Goal: Task Accomplishment & Management: Complete application form

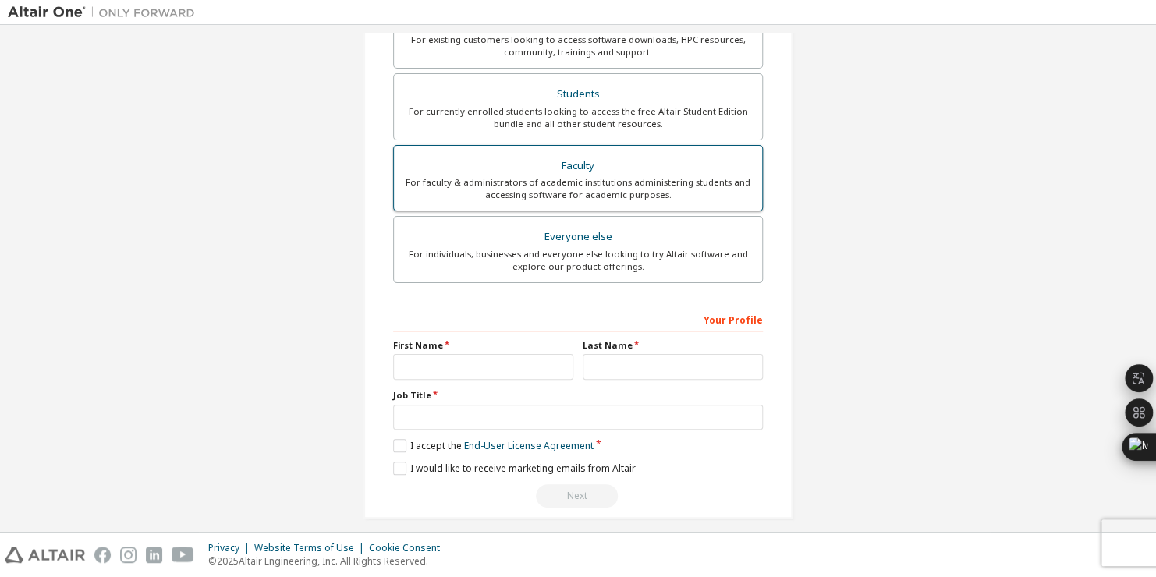
scroll to position [331, 0]
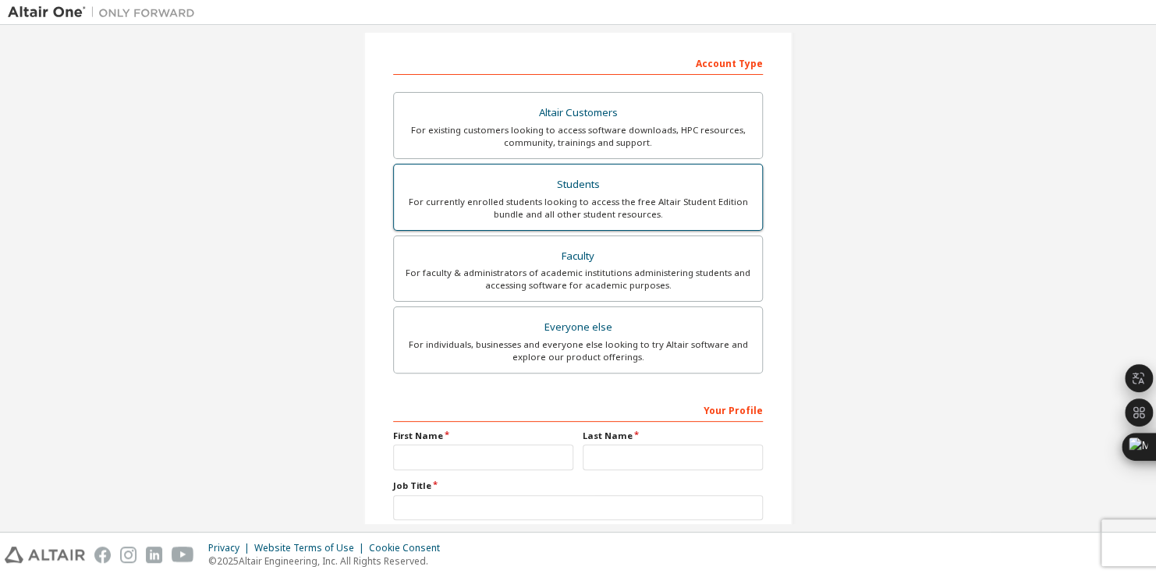
scroll to position [234, 0]
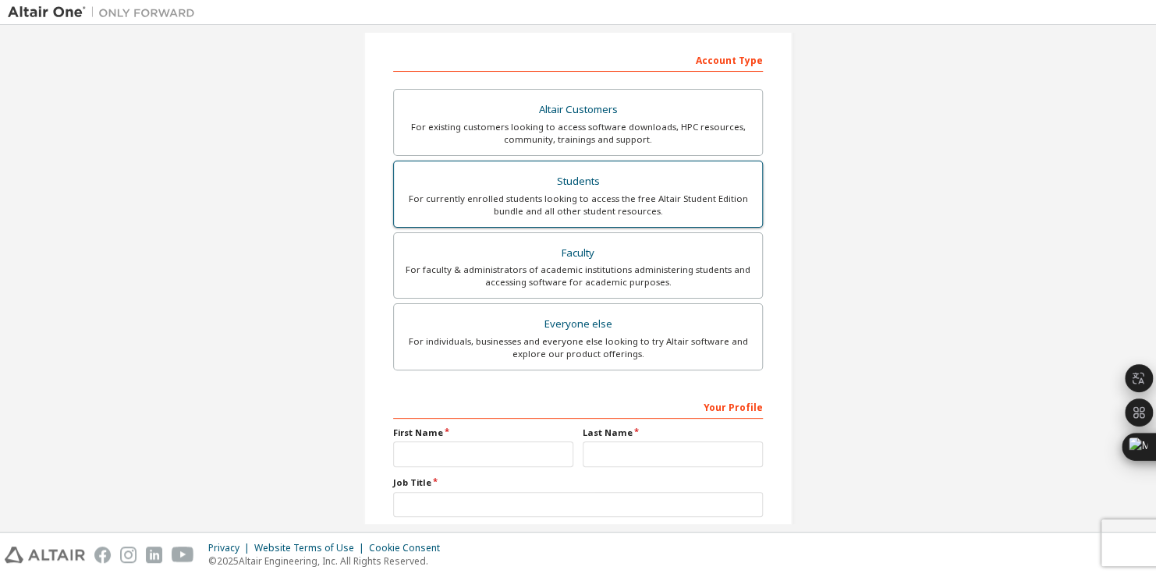
click at [550, 207] on div "For currently enrolled students looking to access the free Altair Student Editi…" at bounding box center [577, 205] width 349 height 25
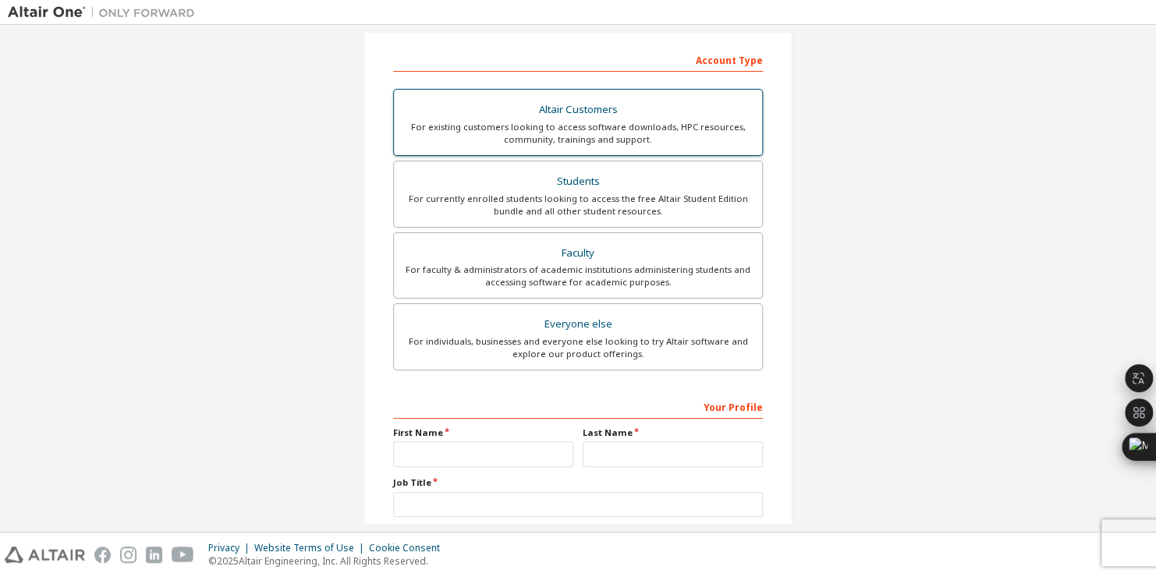
drag, startPoint x: 550, startPoint y: 207, endPoint x: 428, endPoint y: 143, distance: 137.4
click at [428, 143] on div "For existing customers looking to access software downloads, HPC resources, com…" at bounding box center [577, 133] width 349 height 25
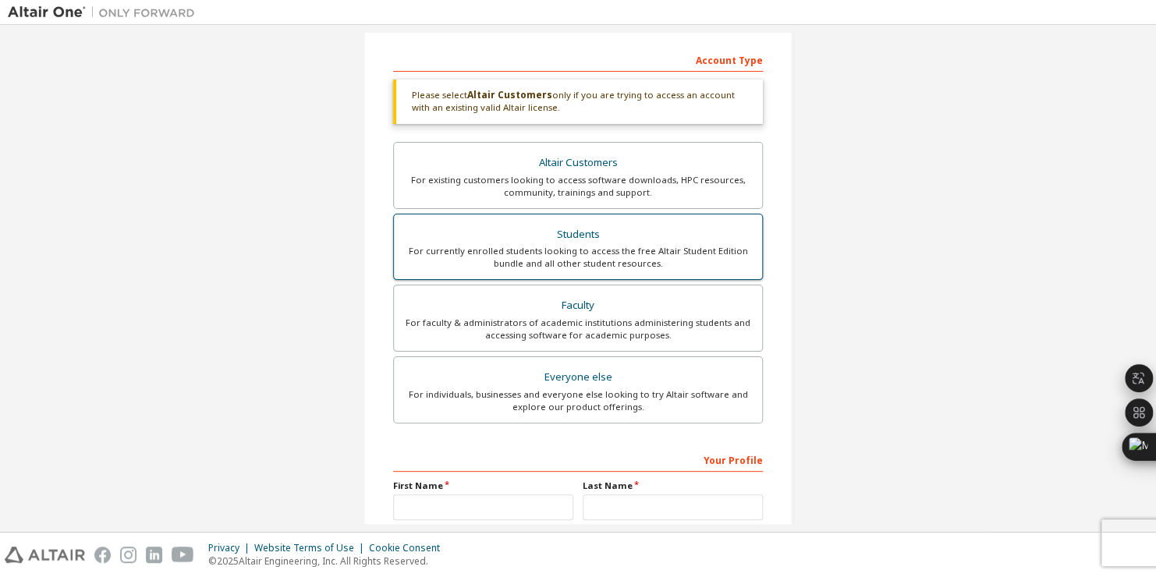
click at [480, 229] on div "Students" at bounding box center [577, 235] width 349 height 22
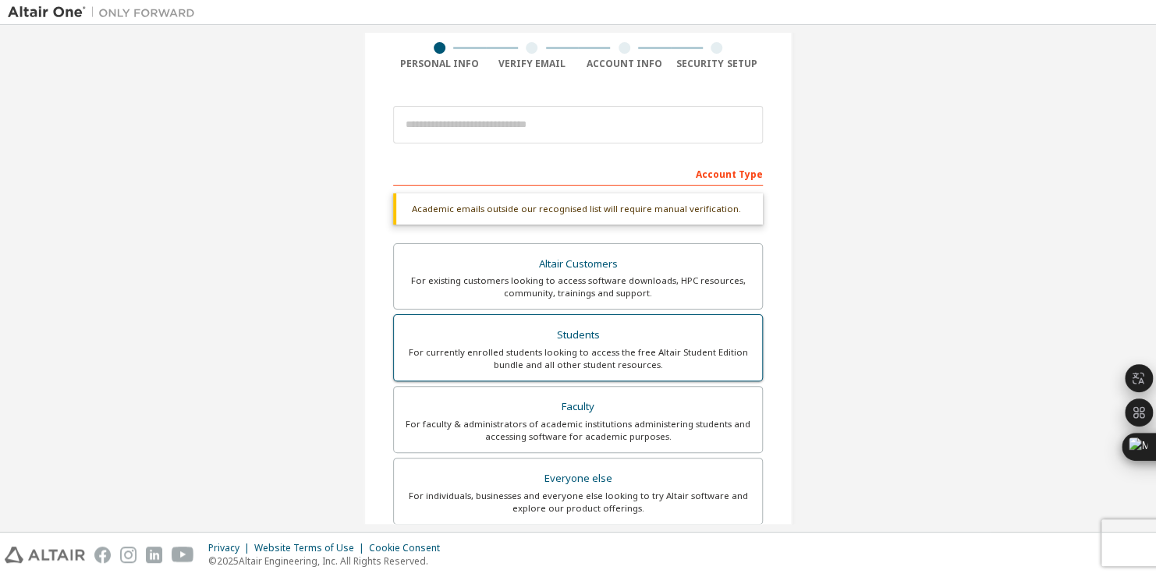
scroll to position [78, 0]
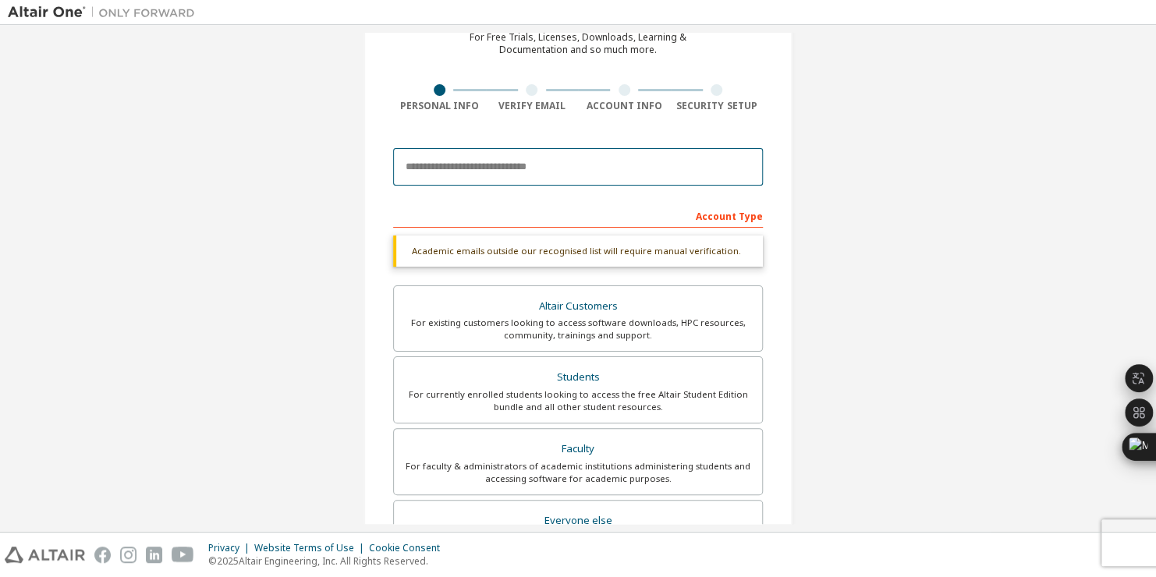
click at [558, 175] on input "email" at bounding box center [578, 166] width 370 height 37
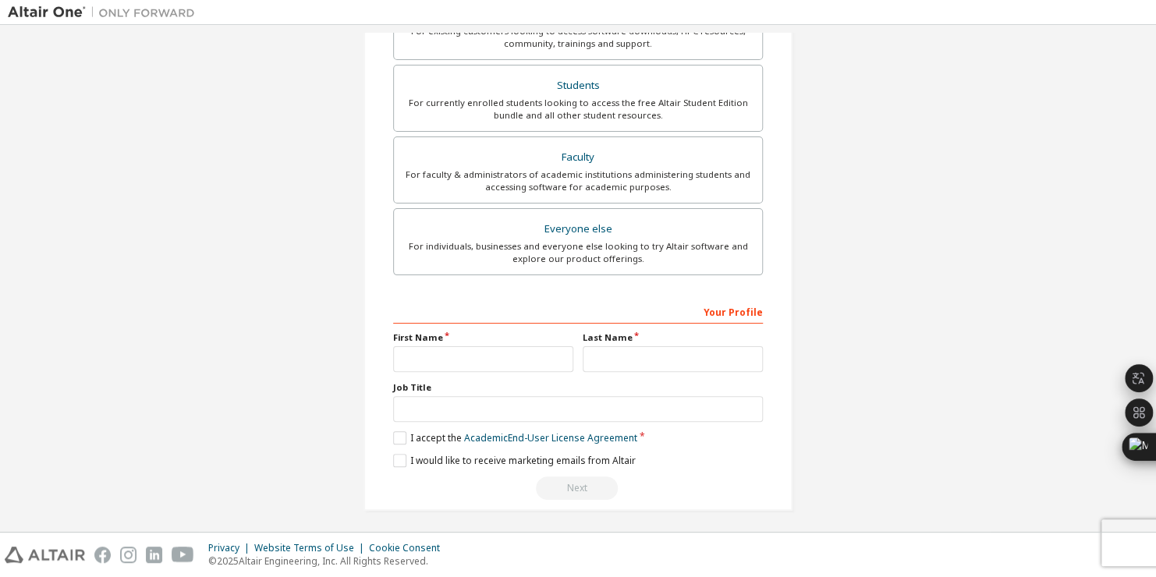
scroll to position [371, 0]
click at [427, 353] on input "text" at bounding box center [483, 358] width 180 height 26
type input "***"
click at [594, 353] on input "text" at bounding box center [673, 358] width 180 height 26
type input "********"
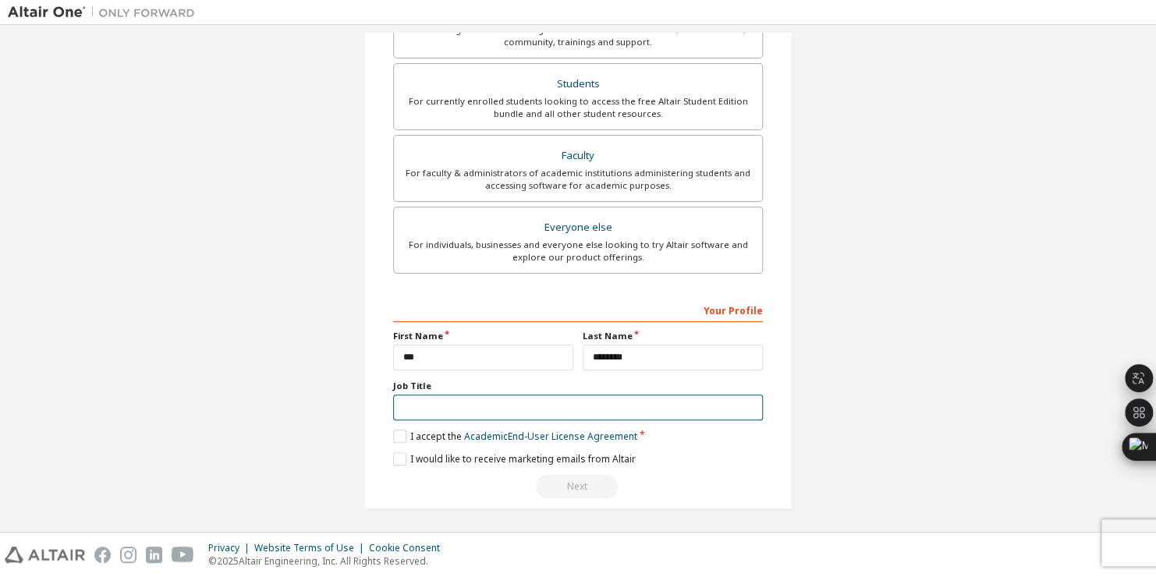
click at [549, 408] on input "text" at bounding box center [578, 408] width 370 height 26
type input "*"
click at [403, 437] on label "I accept the Academic End-User License Agreement" at bounding box center [515, 436] width 244 height 13
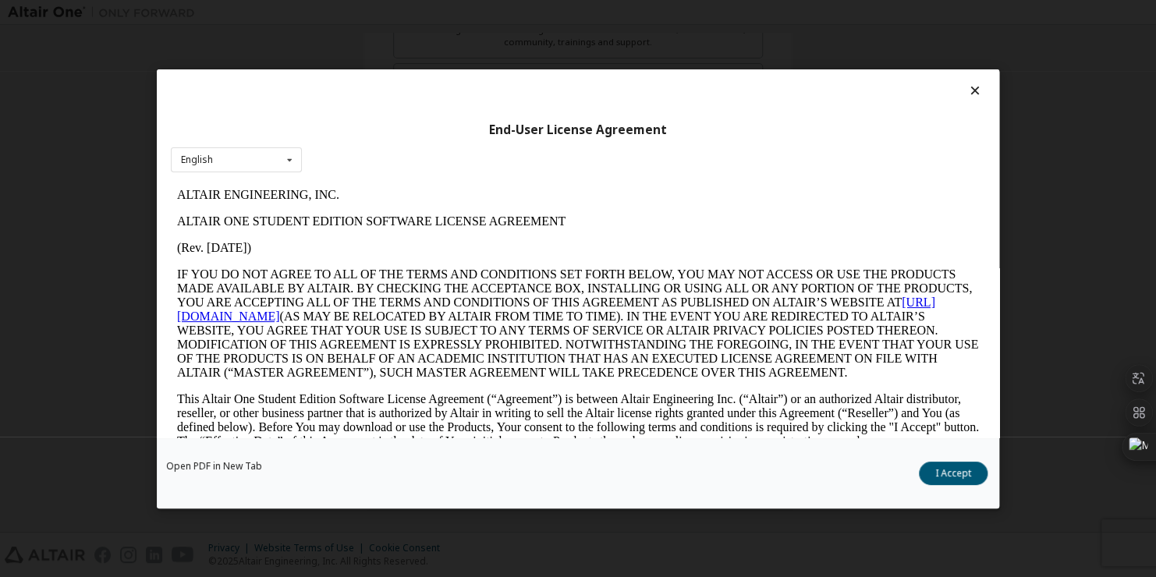
scroll to position [0, 0]
click at [295, 167] on icon at bounding box center [289, 159] width 19 height 24
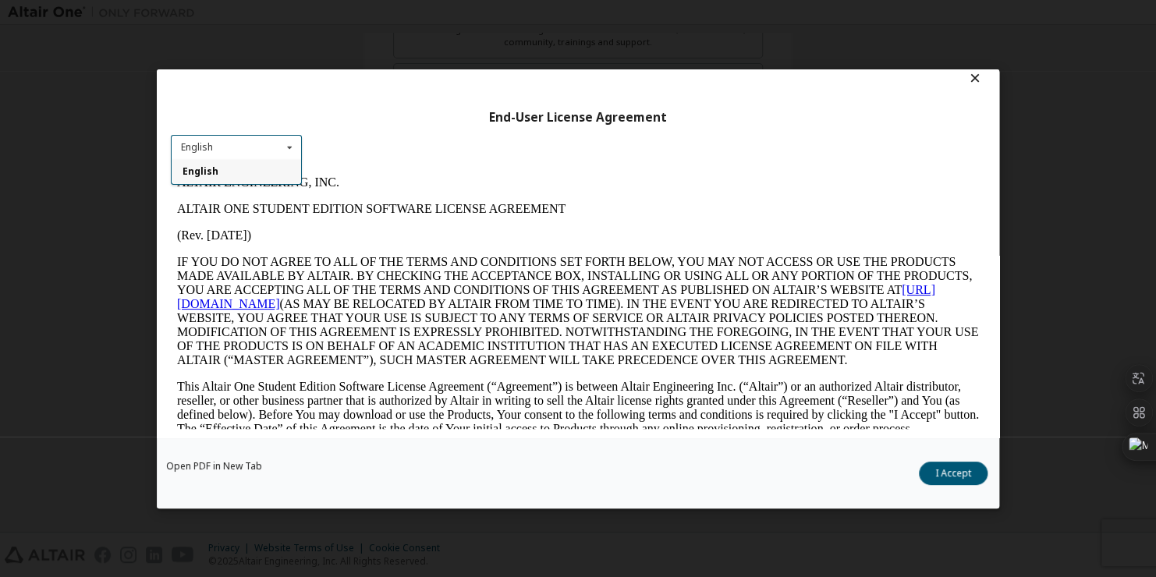
scroll to position [22, 0]
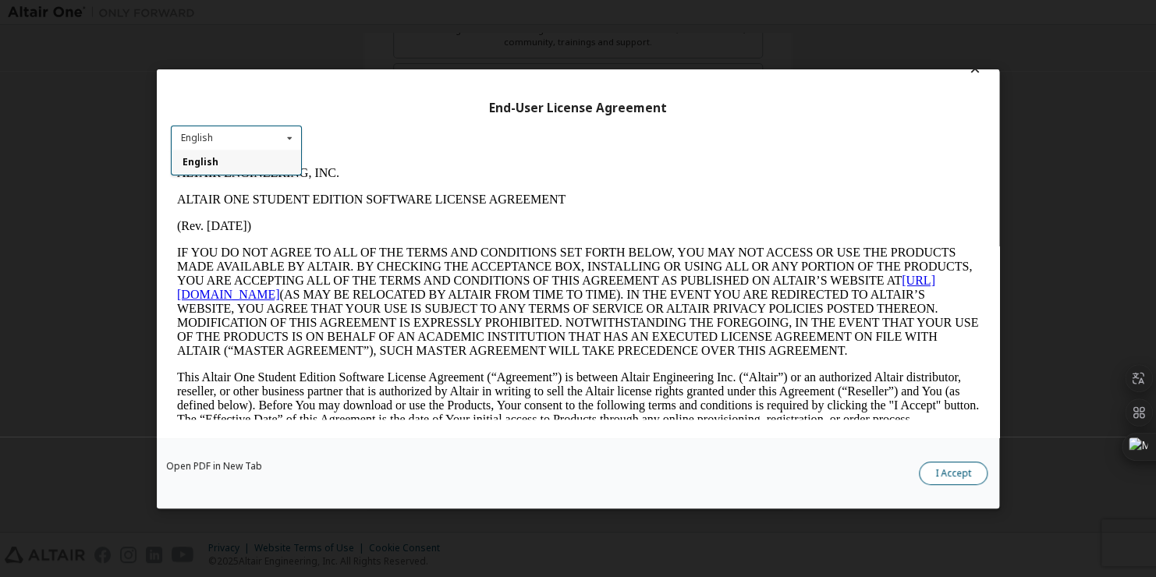
click at [934, 468] on button "I Accept" at bounding box center [953, 473] width 69 height 23
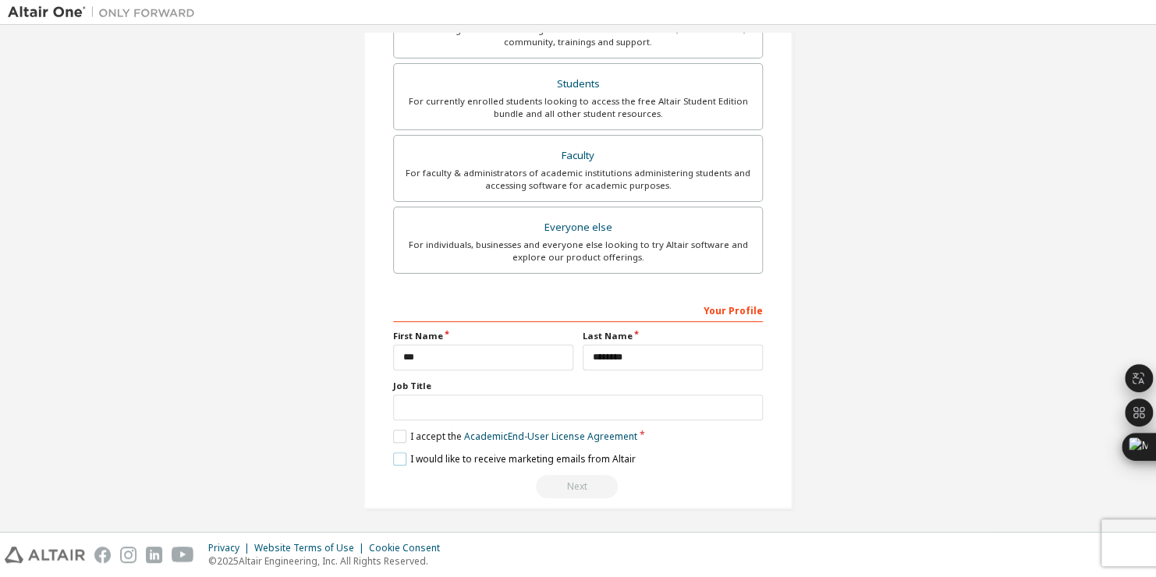
click at [397, 462] on label "I would like to receive marketing emails from Altair" at bounding box center [514, 458] width 243 height 13
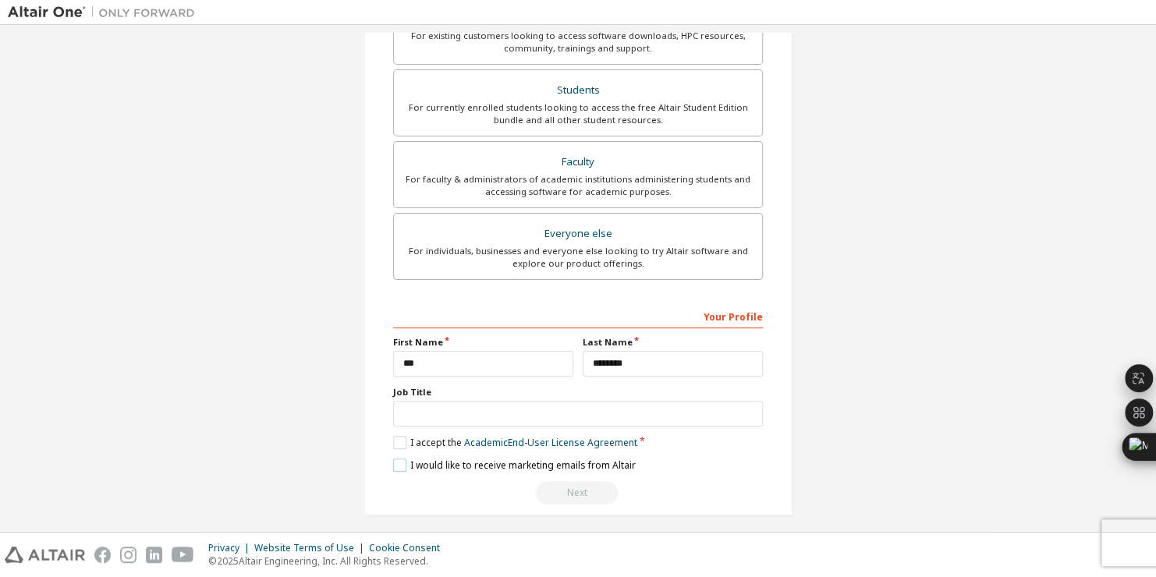
scroll to position [371, 0]
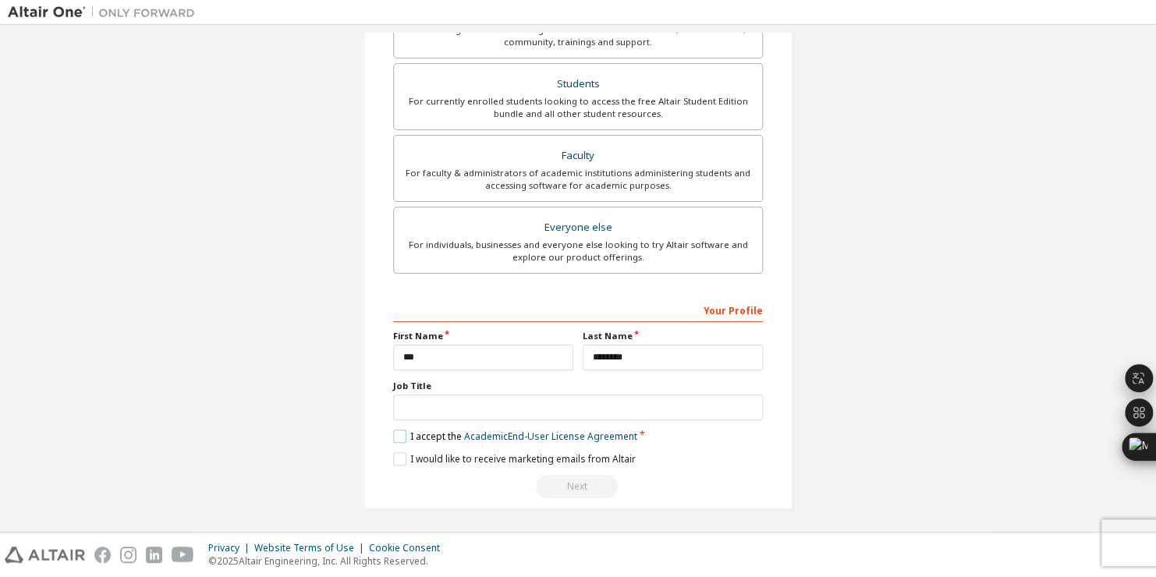
click at [394, 435] on label "I accept the Academic End-User License Agreement" at bounding box center [515, 436] width 244 height 13
click at [394, 434] on label "I accept the Academic End-User License Agreement" at bounding box center [515, 436] width 244 height 13
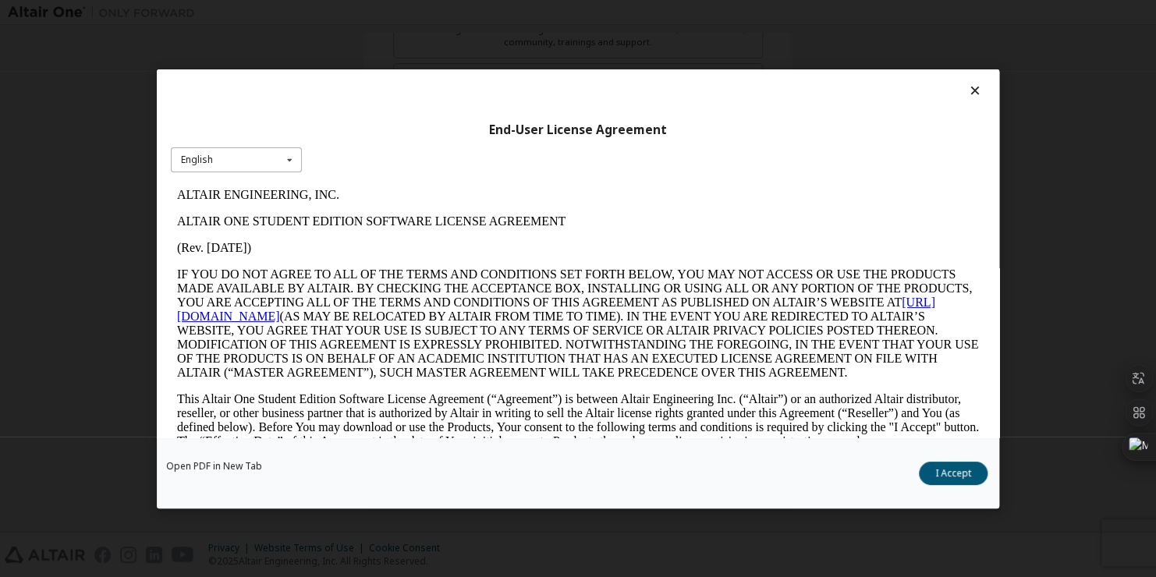
scroll to position [0, 0]
click at [295, 166] on icon at bounding box center [289, 159] width 19 height 24
click at [289, 182] on div "English" at bounding box center [236, 184] width 129 height 25
click at [943, 468] on button "I Accept" at bounding box center [953, 473] width 69 height 23
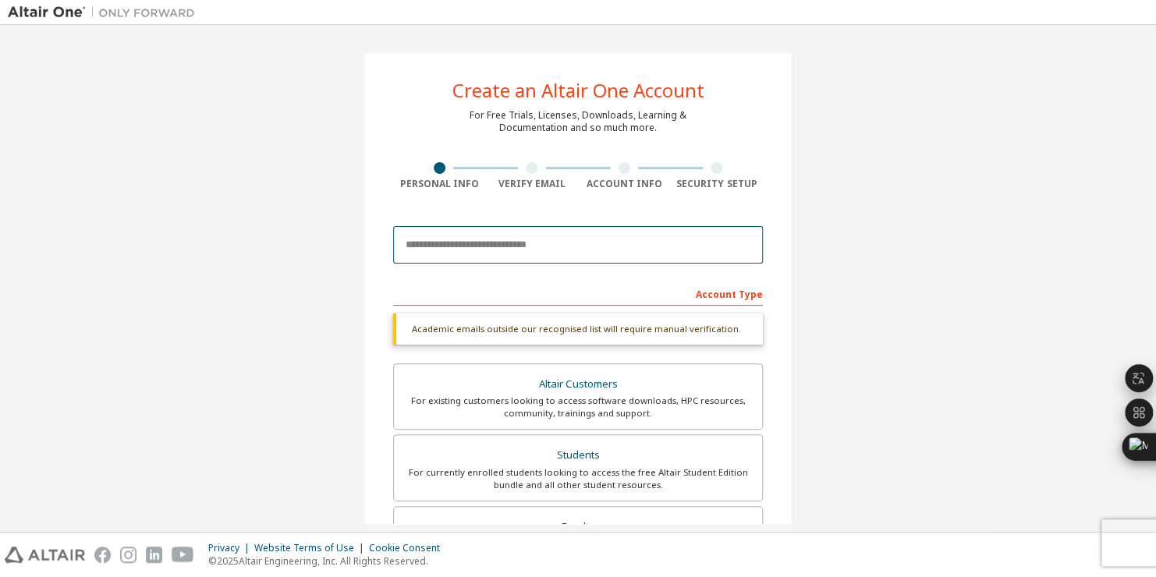
click at [560, 246] on input "email" at bounding box center [578, 244] width 370 height 37
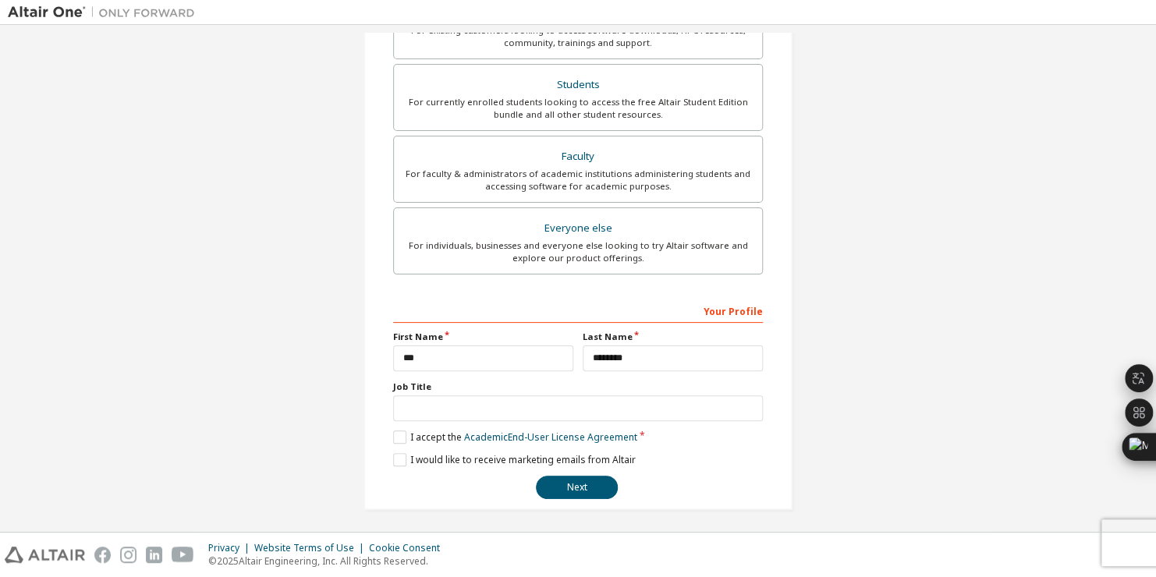
scroll to position [371, 0]
type input "**********"
click at [588, 487] on button "Next" at bounding box center [577, 486] width 82 height 23
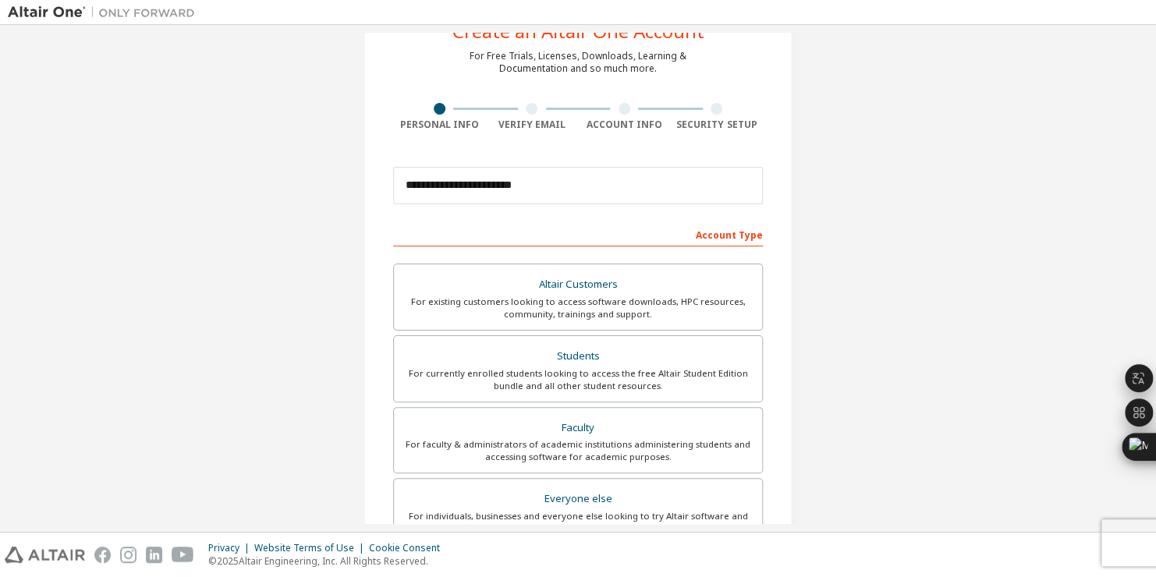
scroll to position [0, 0]
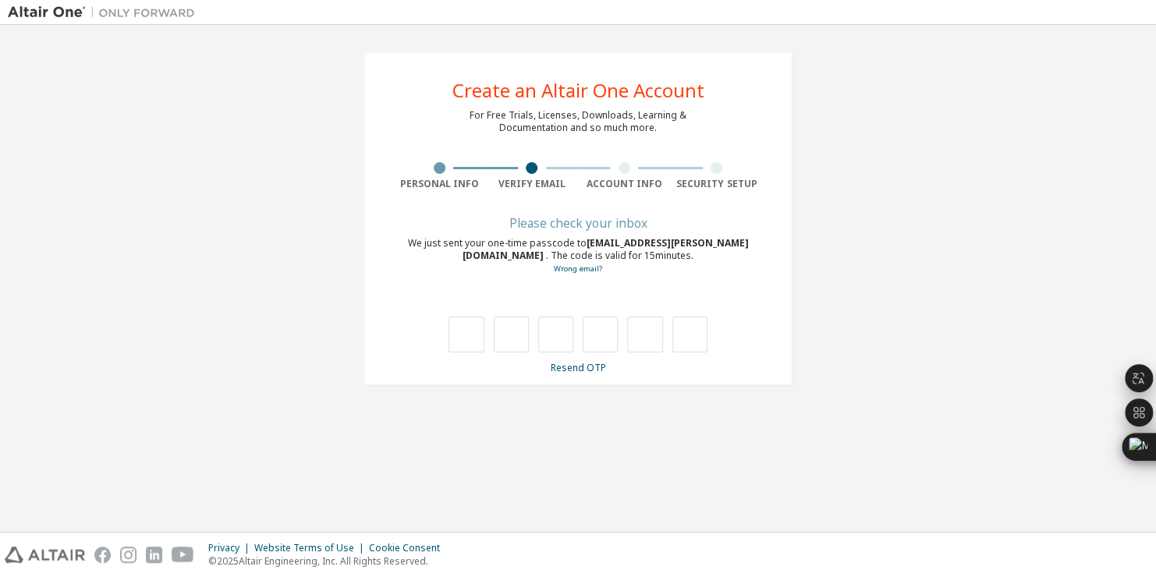
type input "*"
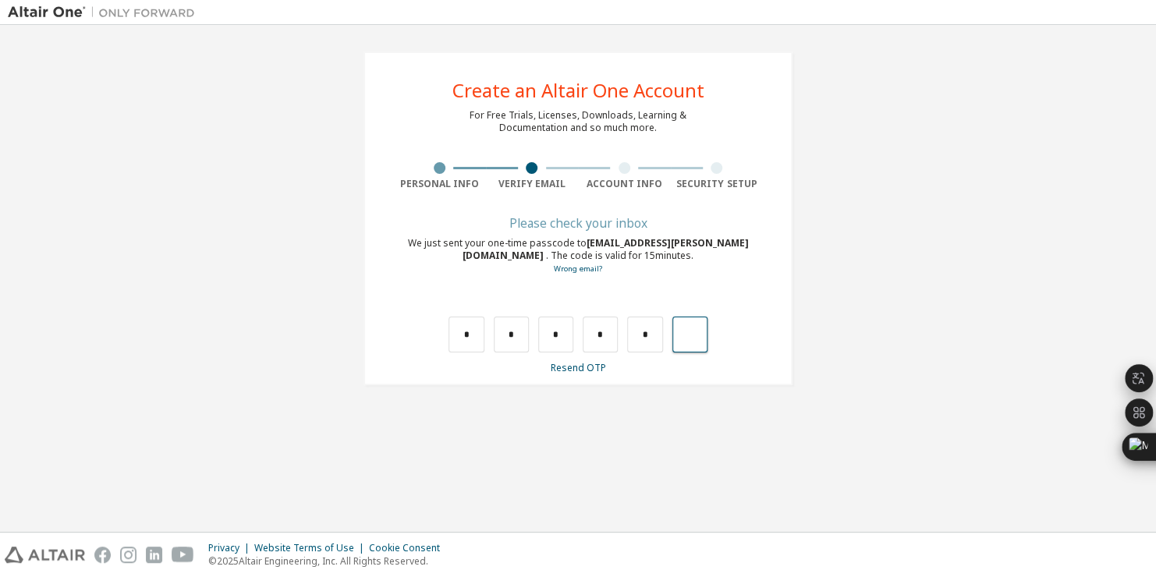
type input "*"
